Goal: Transaction & Acquisition: Book appointment/travel/reservation

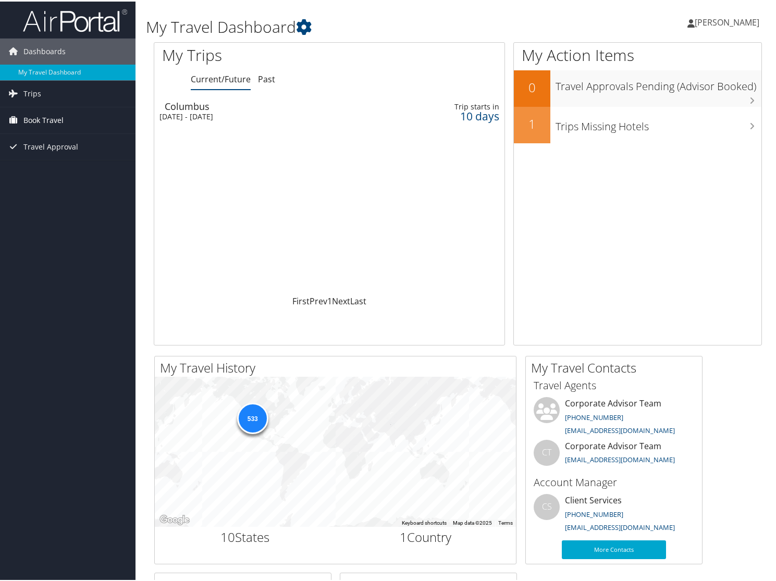
click at [38, 120] on span "Book Travel" at bounding box center [43, 119] width 40 height 26
click at [39, 172] on link "Book/Manage Online Trips" at bounding box center [67, 171] width 135 height 16
